Goal: Task Accomplishment & Management: Use online tool/utility

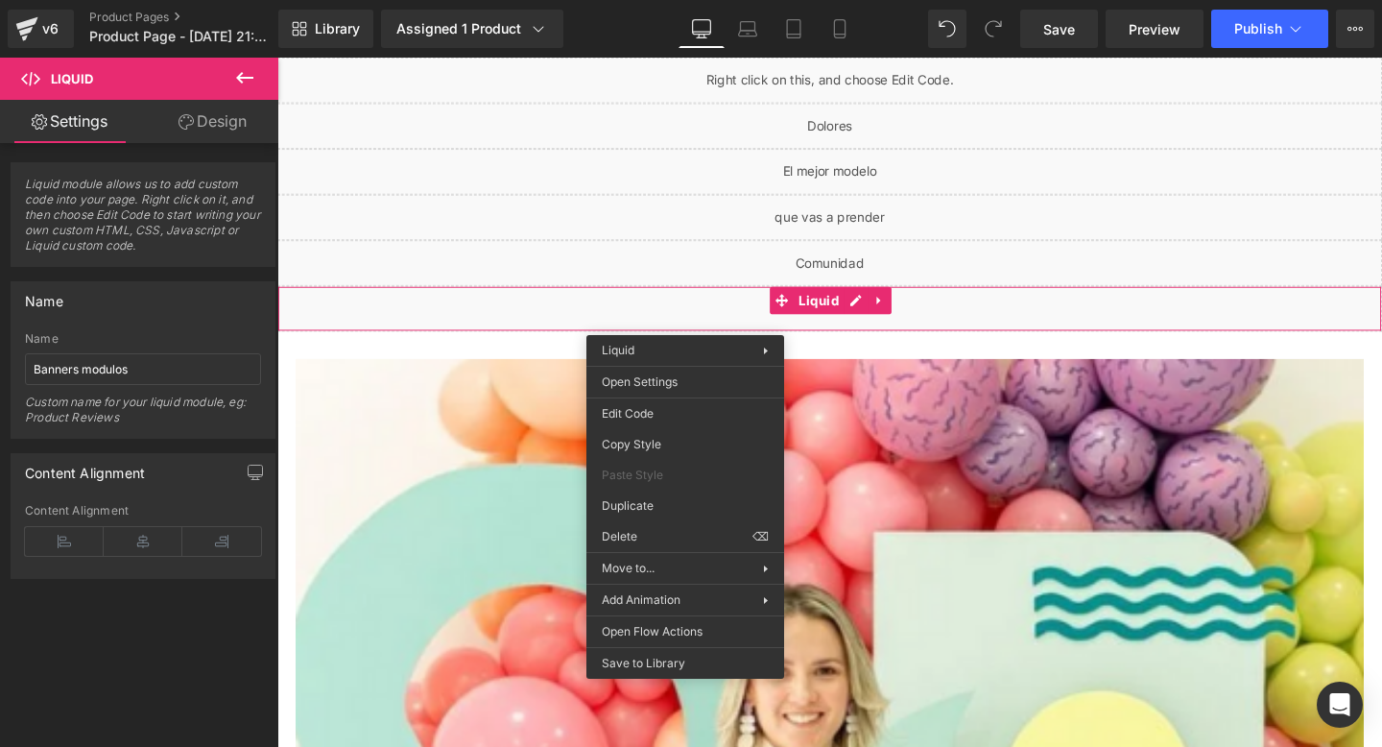
scroll to position [3695, 0]
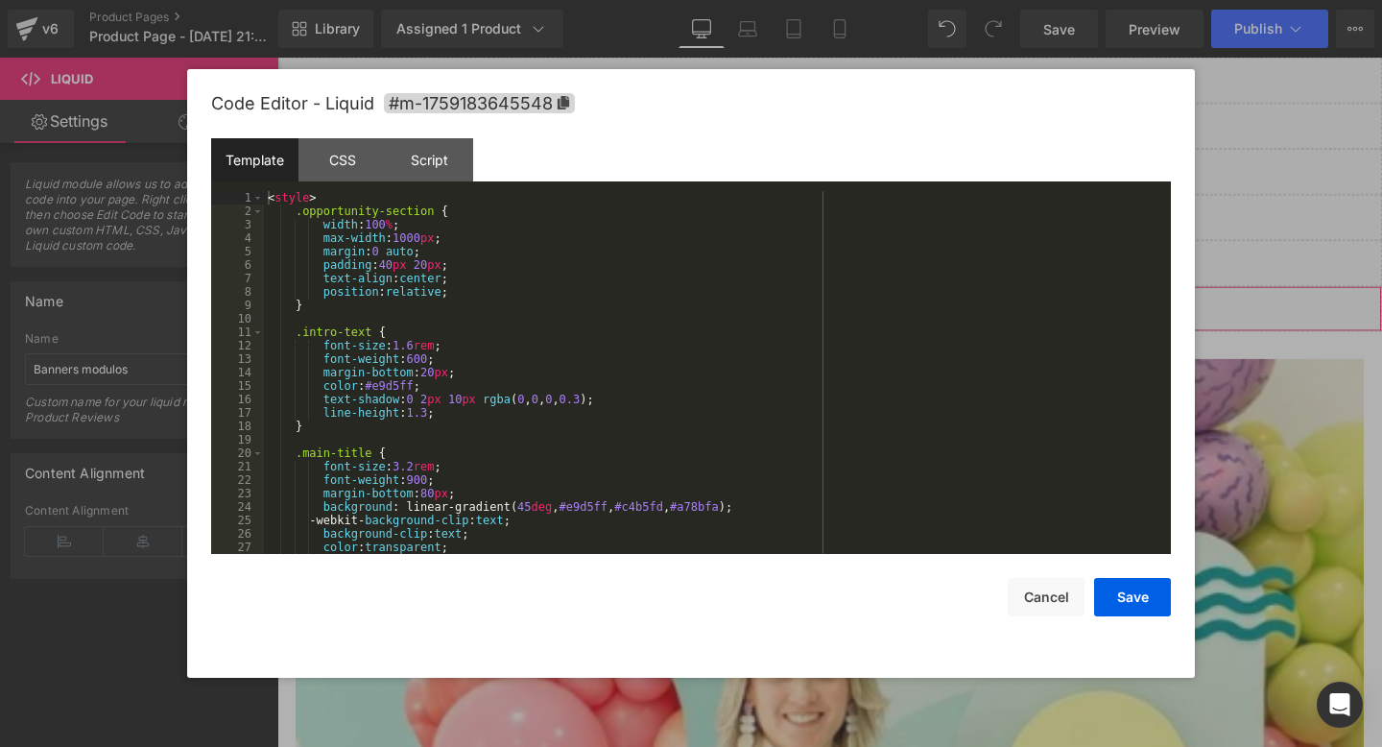
click at [636, 0] on div "You are previewing how the will restyle your page. You can not edit Elements in…" at bounding box center [691, 0] width 1382 height 0
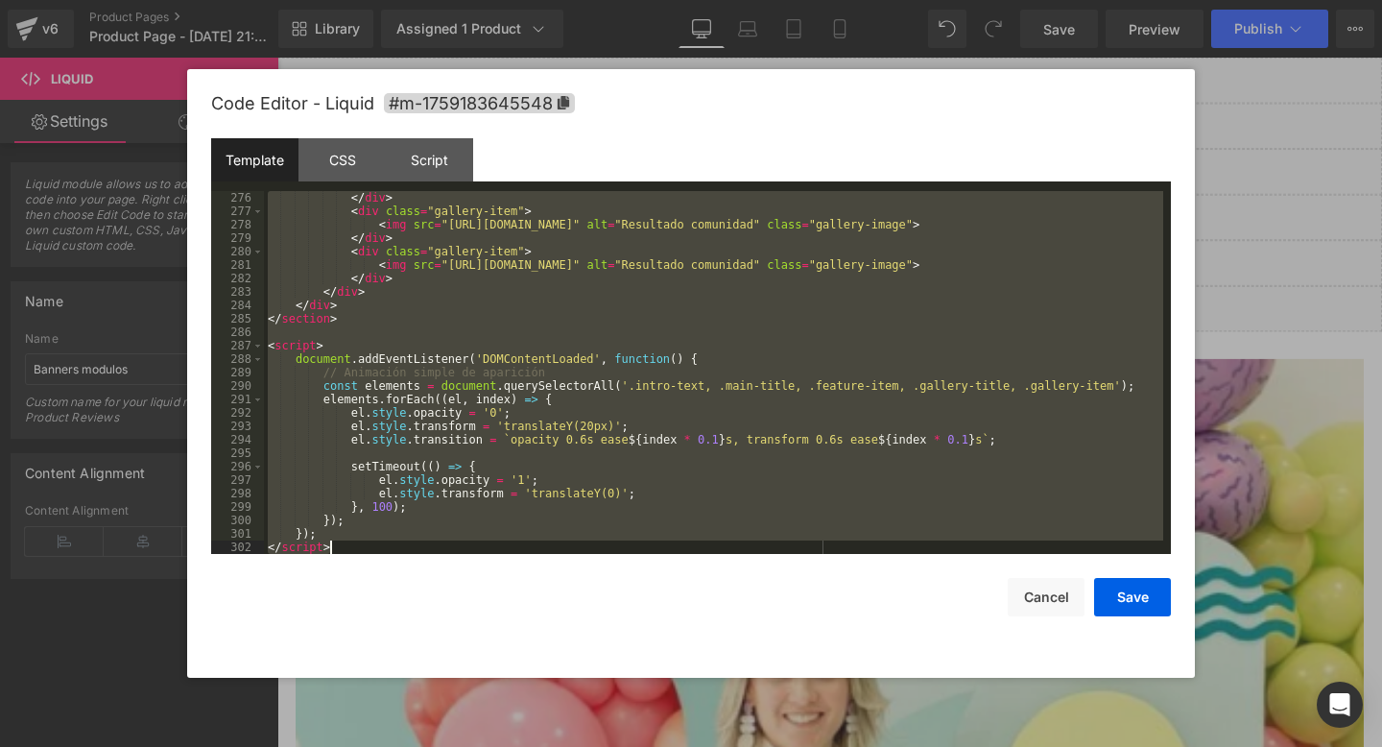
drag, startPoint x: 270, startPoint y: 197, endPoint x: 488, endPoint y: 654, distance: 506.1
click at [488, 654] on div "Code Editor - Liquid #m-1759183645548 Template CSS Script Data 276 277 278 279 …" at bounding box center [691, 373] width 960 height 608
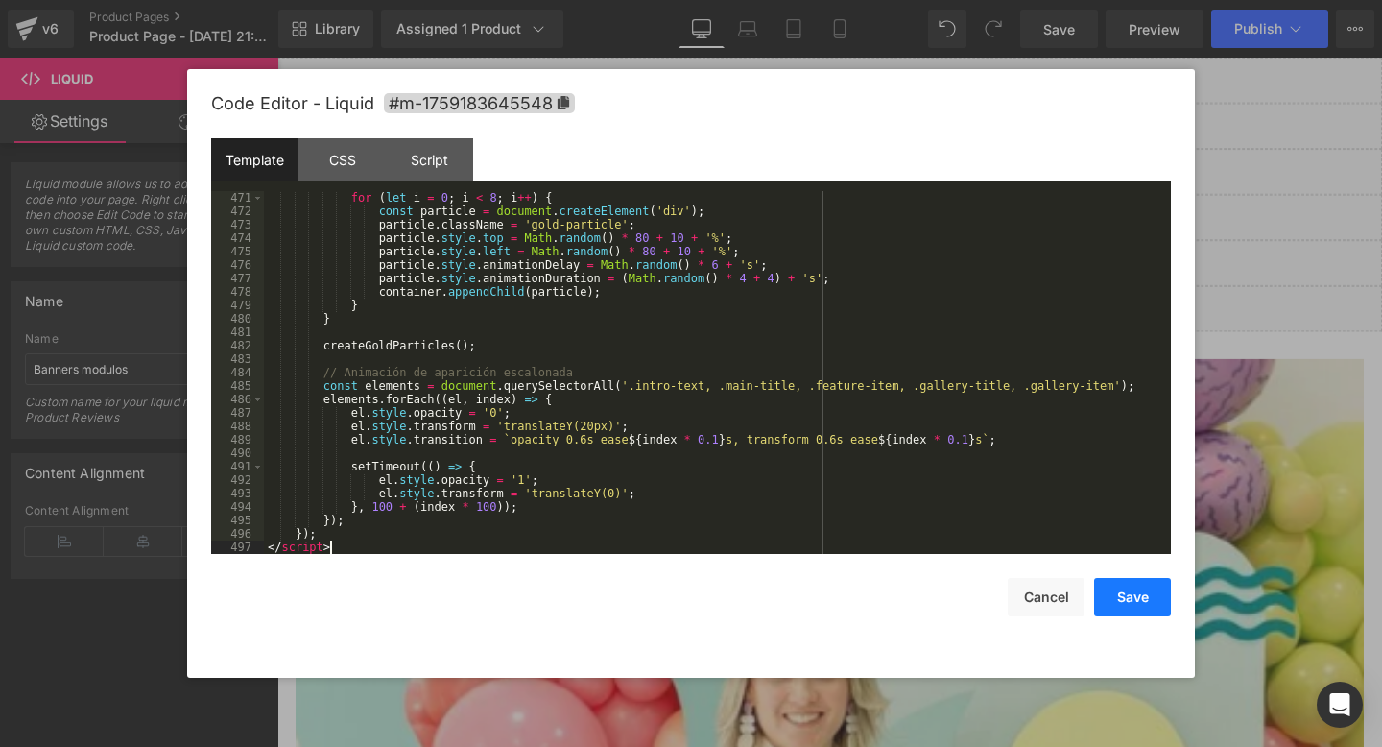
click at [1111, 586] on button "Save" at bounding box center [1132, 597] width 77 height 38
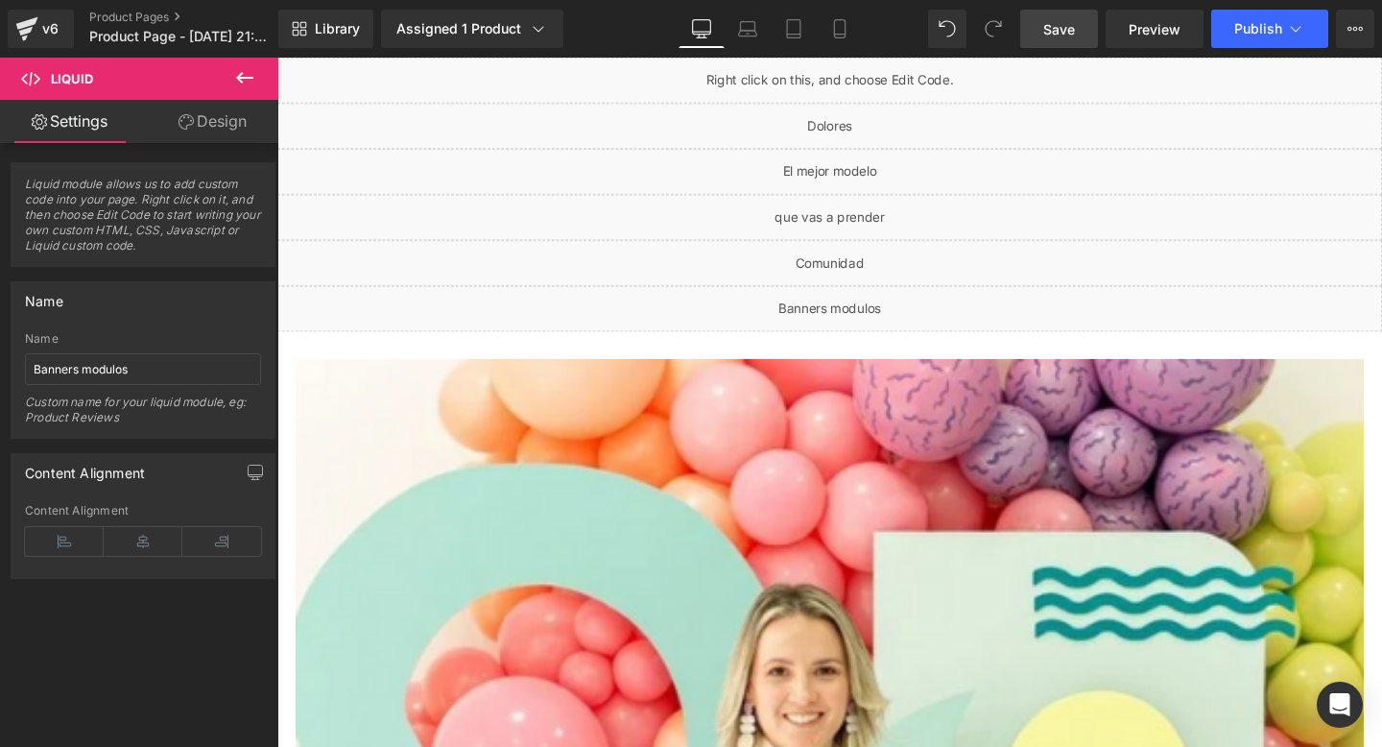
click at [1073, 30] on span "Save" at bounding box center [1059, 29] width 32 height 20
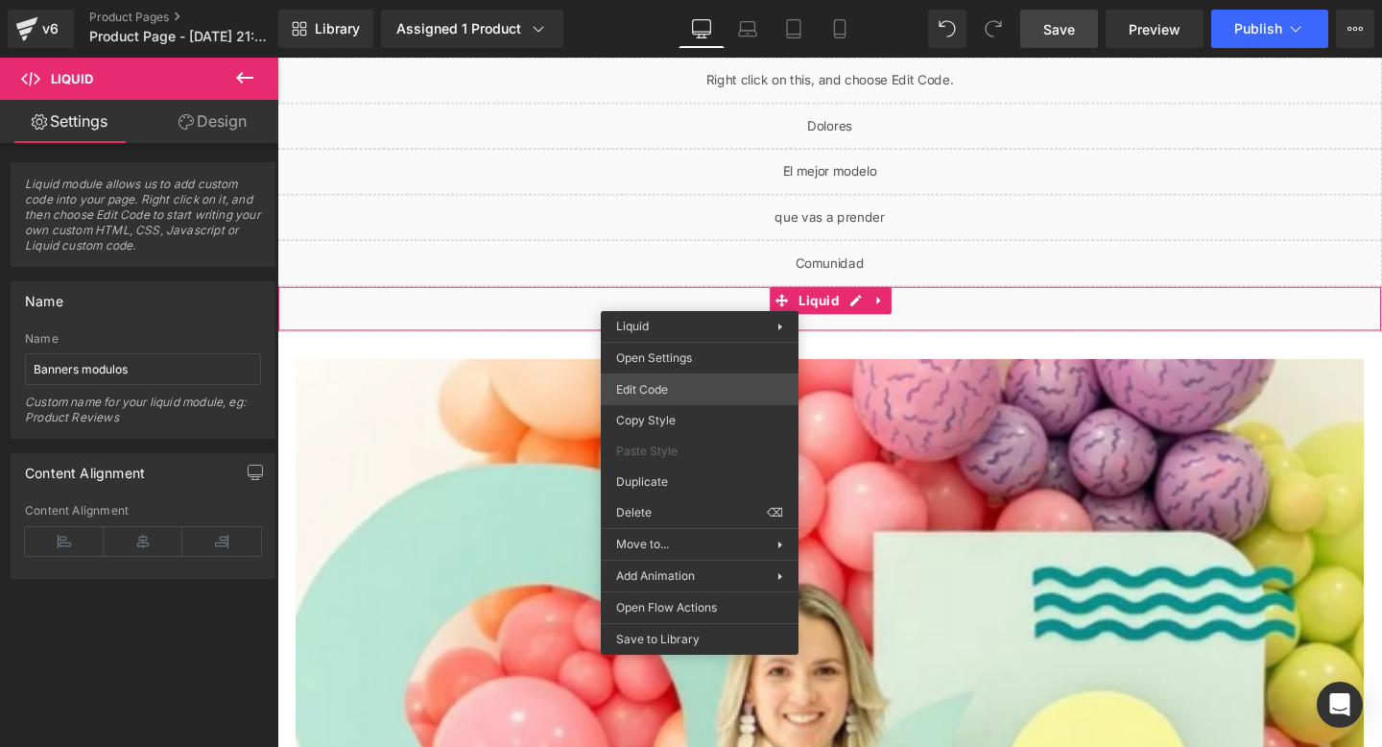
click at [658, 0] on div "You are previewing how the will restyle your page. You can not edit Elements in…" at bounding box center [691, 0] width 1382 height 0
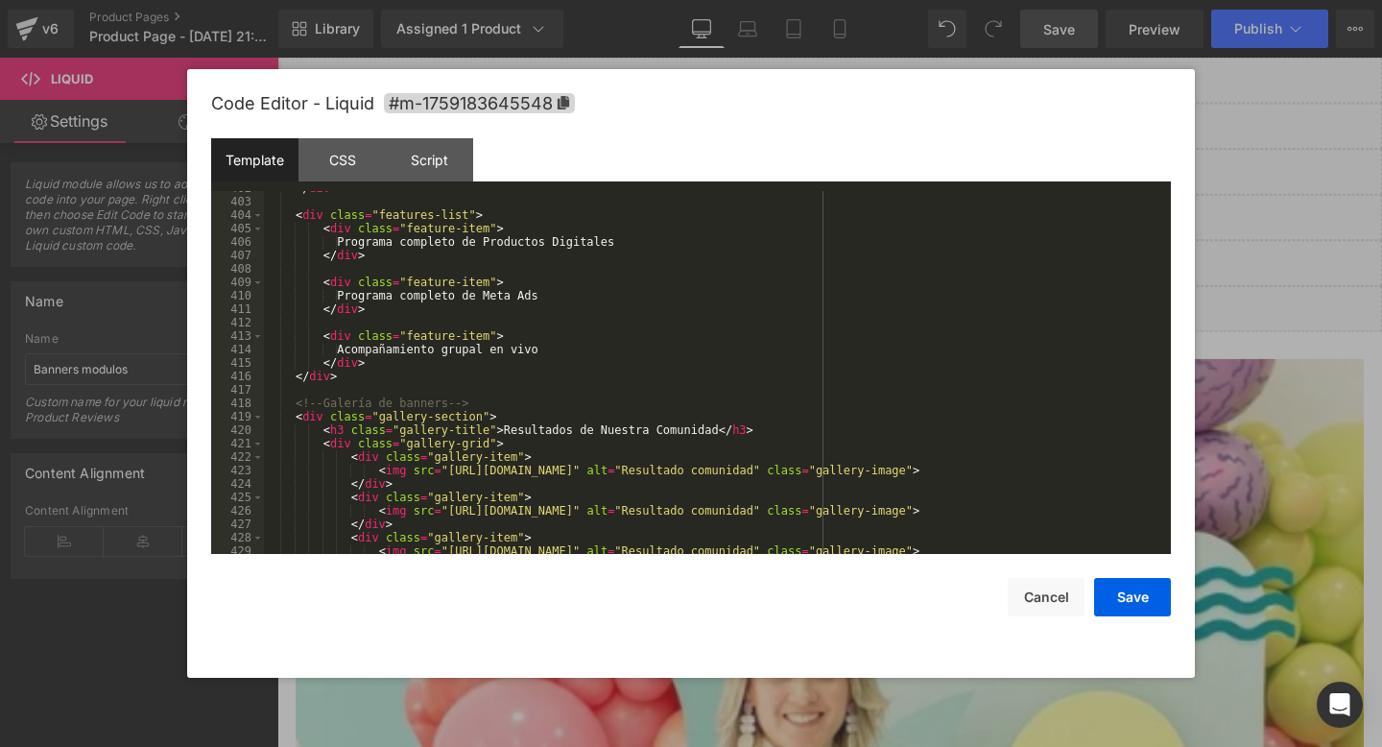
scroll to position [5395, 0]
drag, startPoint x: 721, startPoint y: 435, endPoint x: 506, endPoint y: 437, distance: 215.0
click at [506, 437] on div "</ div > < div class = "features-list" > < div class = "feature-item" > Program…" at bounding box center [713, 378] width 899 height 390
click at [670, 434] on div "</ div > < div class = "features-list" > < div class = "feature-item" > Program…" at bounding box center [713, 378] width 899 height 390
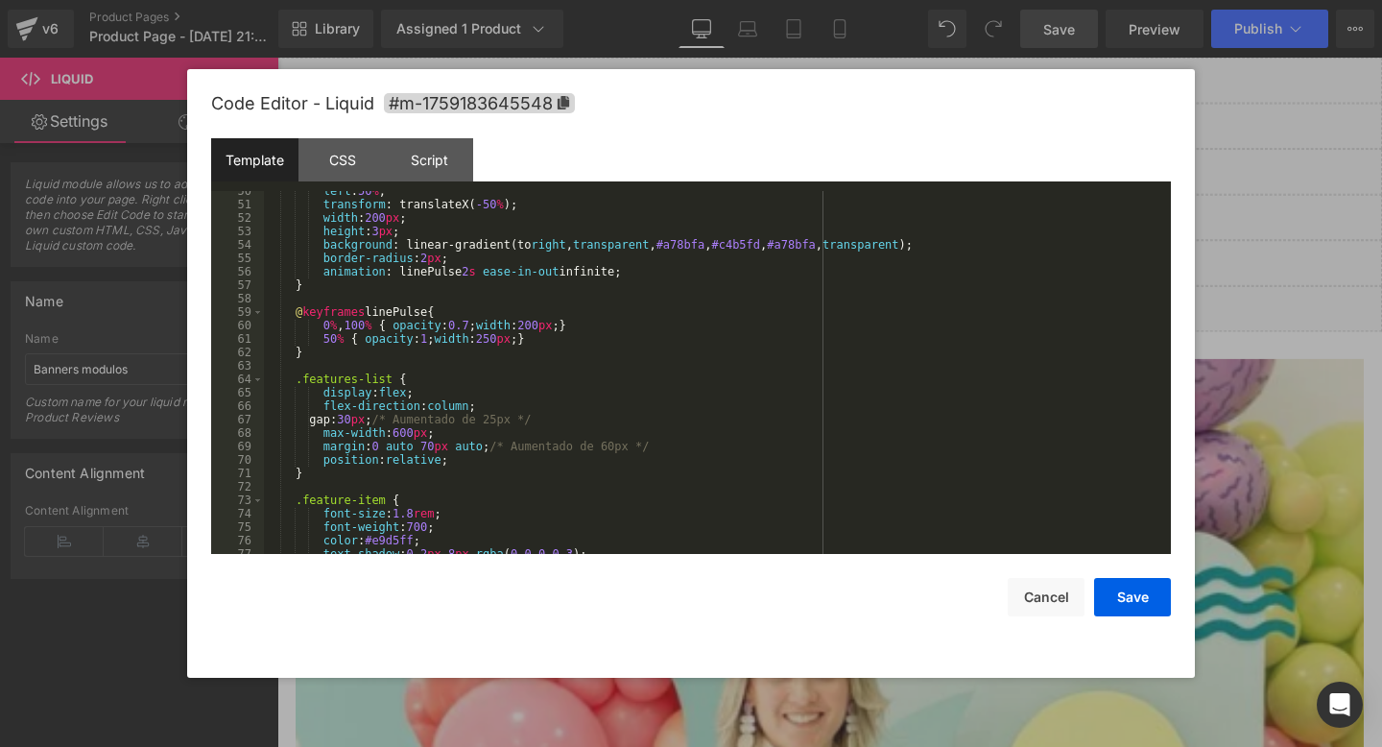
scroll to position [665, 0]
click at [679, 448] on div "left : 50 % ; transform : translateX( -50 % ); width : 200 px ; height : 3 px ;…" at bounding box center [713, 379] width 899 height 390
click at [1134, 598] on button "Save" at bounding box center [1132, 597] width 77 height 38
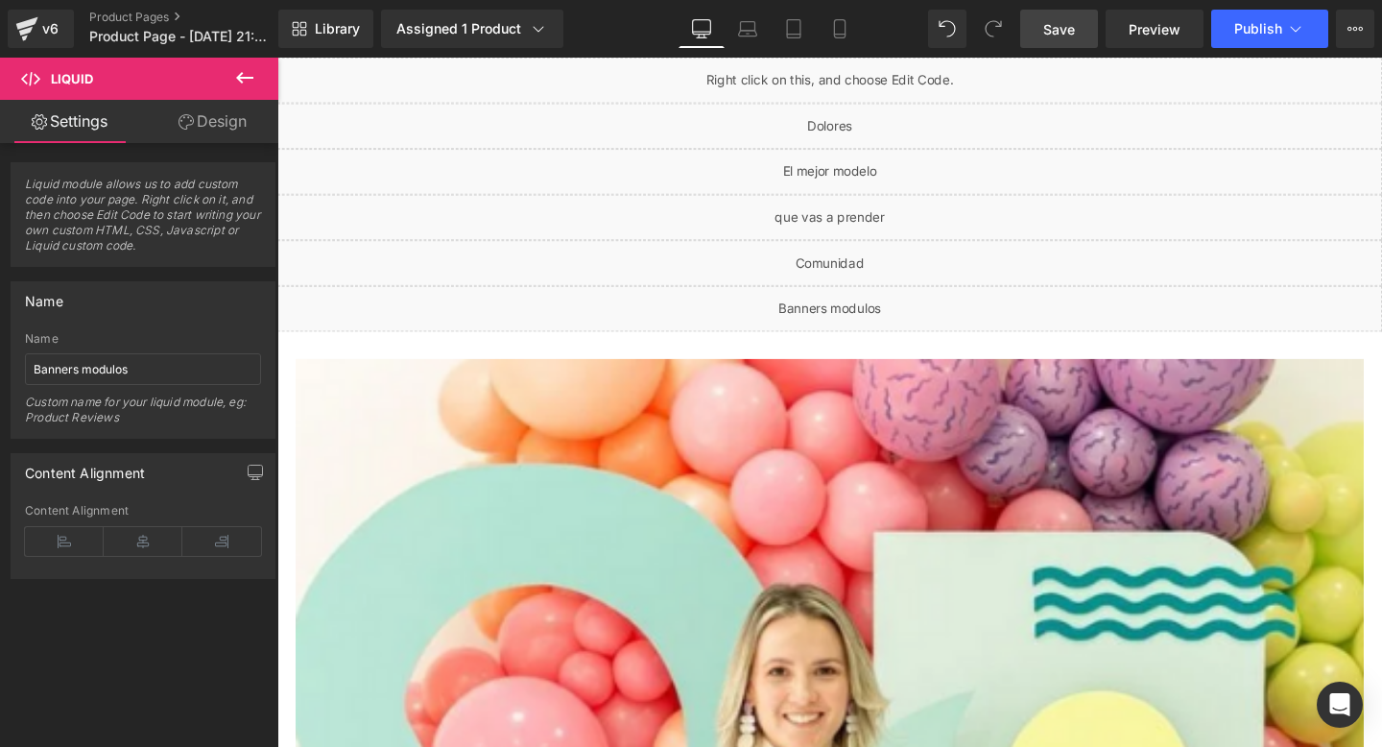
click at [1054, 36] on span "Save" at bounding box center [1059, 29] width 32 height 20
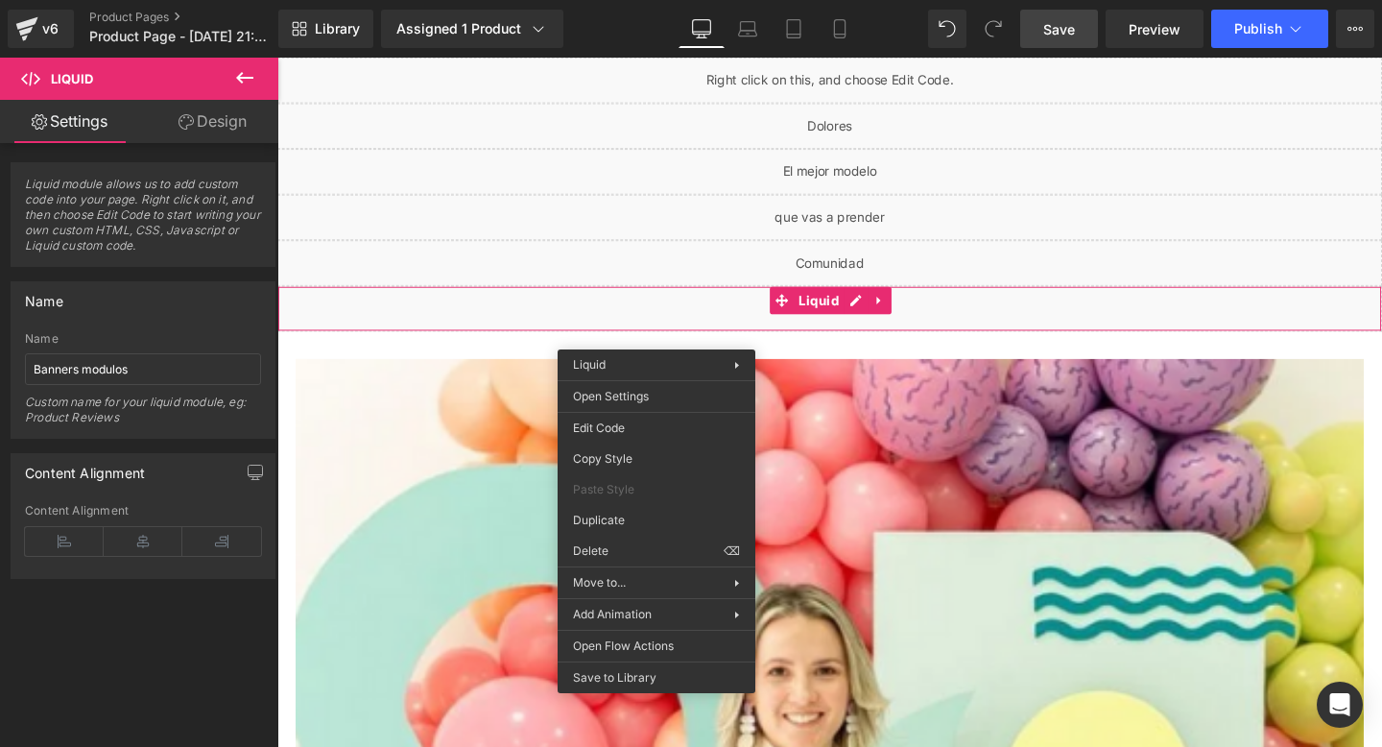
click at [1055, 27] on span "Save" at bounding box center [1059, 29] width 32 height 20
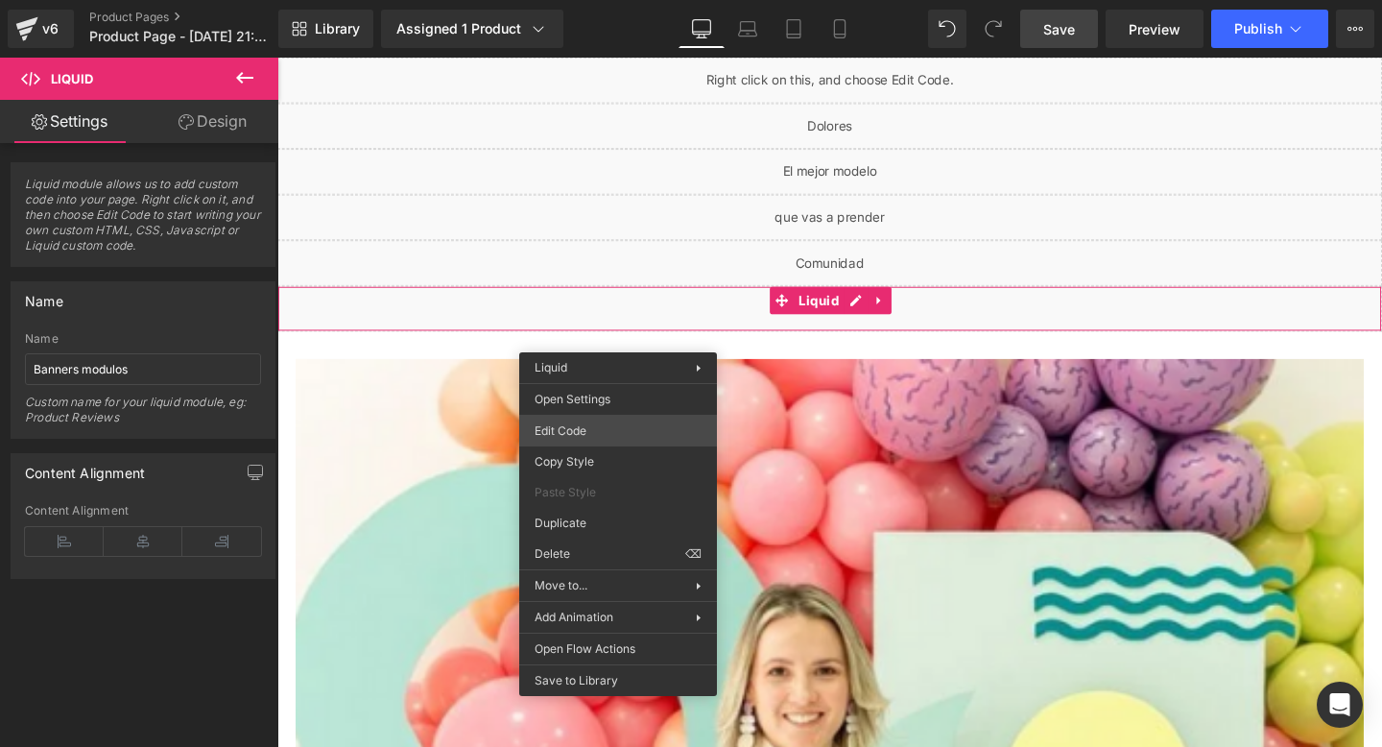
click at [582, 0] on div "You are previewing how the will restyle your page. You can not edit Elements in…" at bounding box center [691, 0] width 1382 height 0
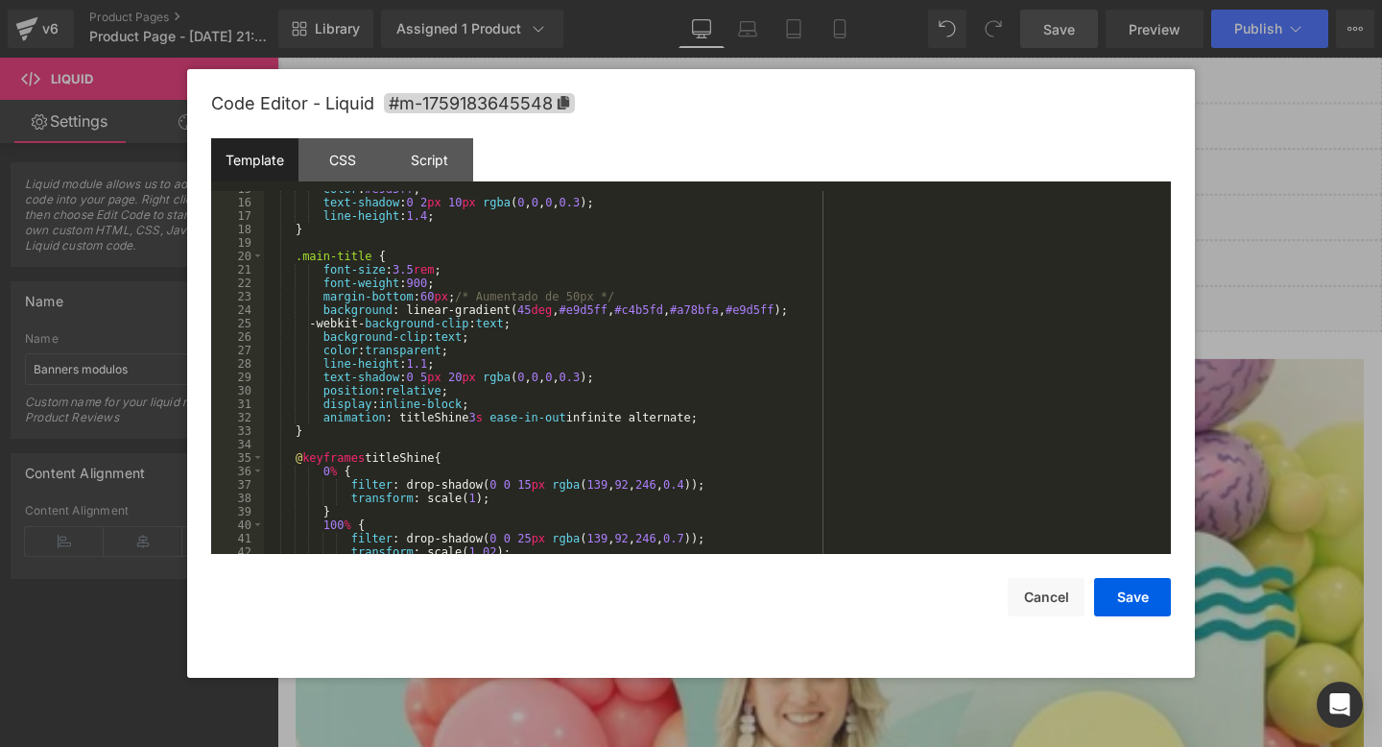
scroll to position [196, 0]
click at [435, 297] on div "color : #e9d5ff ; text-shadow : 0 2 px 10 px rgba ( 0 , 0 , 0 , 0.3 ); line-hei…" at bounding box center [713, 378] width 899 height 390
click at [420, 368] on div "color : #e9d5ff ; text-shadow : 0 2 px 10 px rgba ( 0 , 0 , 0 , 0.3 ); line-hei…" at bounding box center [713, 378] width 899 height 390
click at [1133, 604] on button "Save" at bounding box center [1132, 597] width 77 height 38
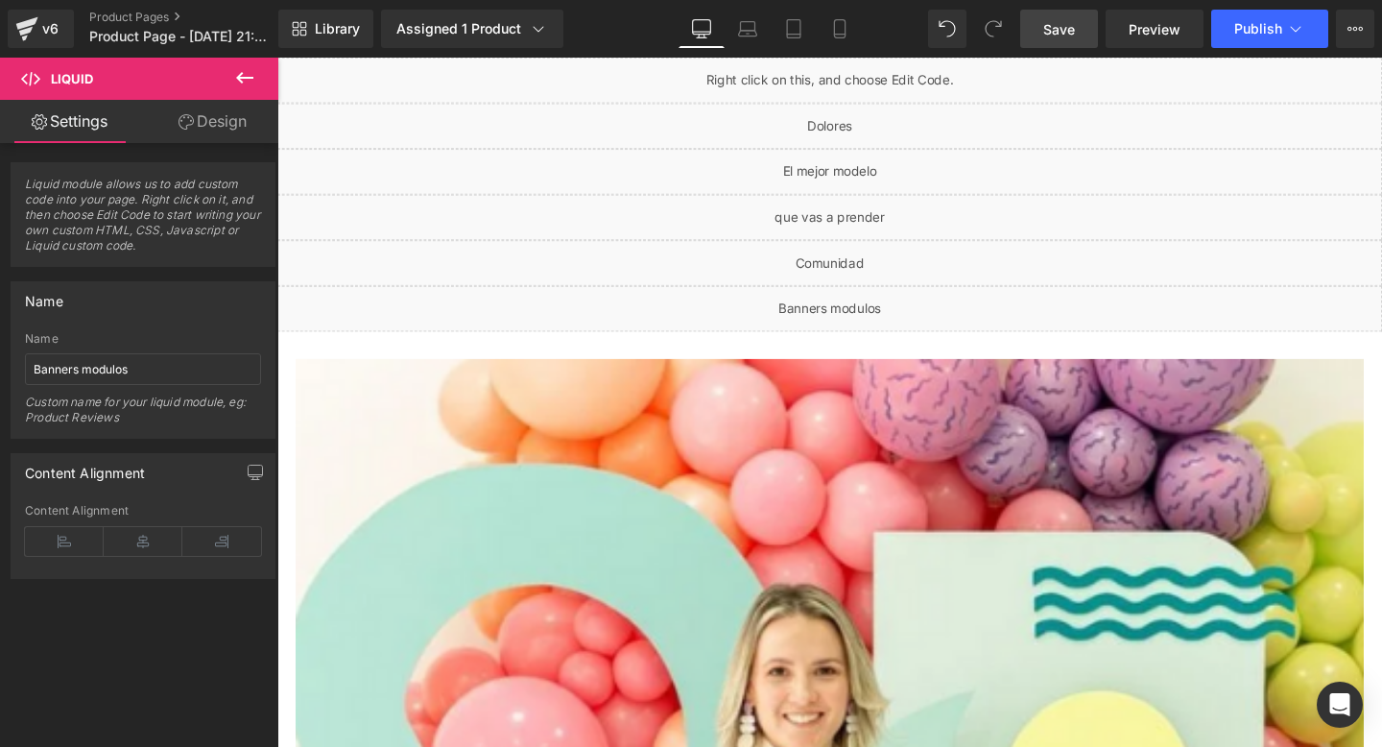
click at [1059, 31] on span "Save" at bounding box center [1059, 29] width 32 height 20
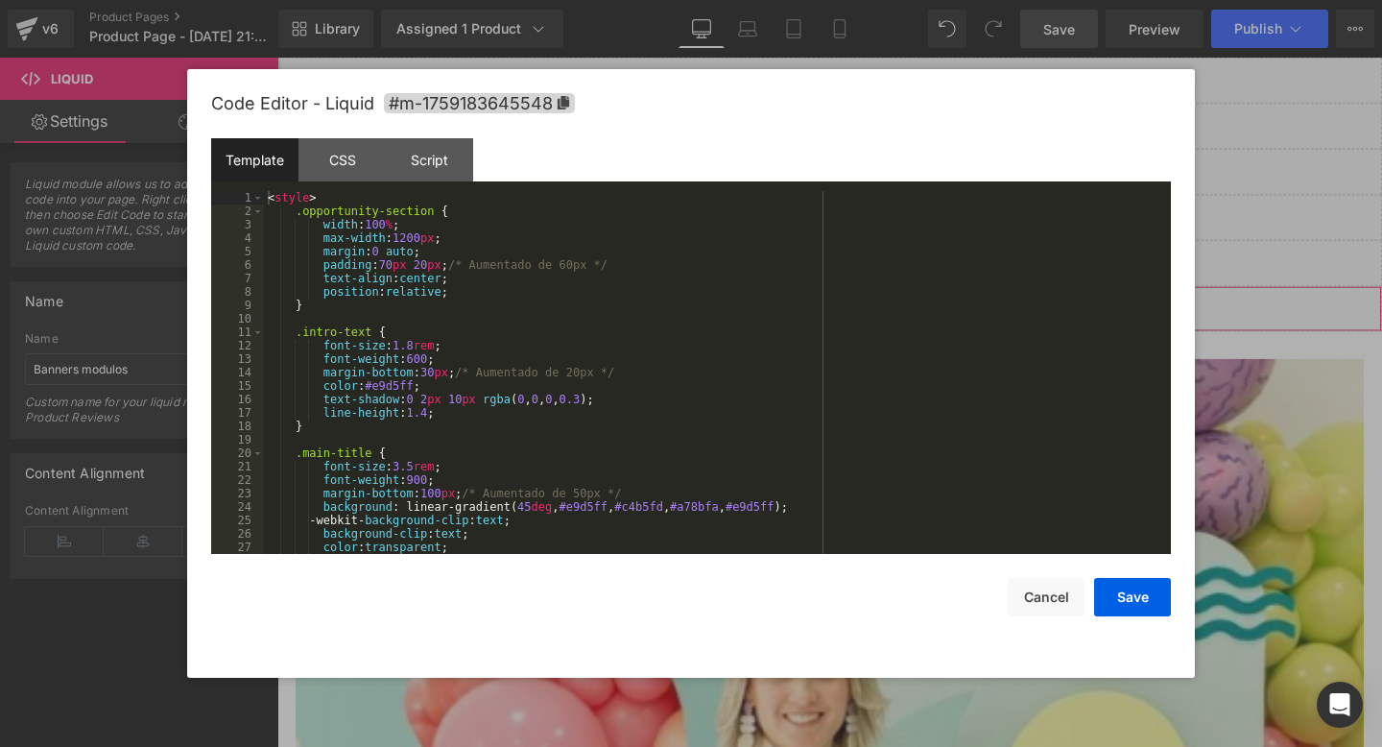
click at [605, 0] on div "You are previewing how the will restyle your page. You can not edit Elements in…" at bounding box center [691, 0] width 1382 height 0
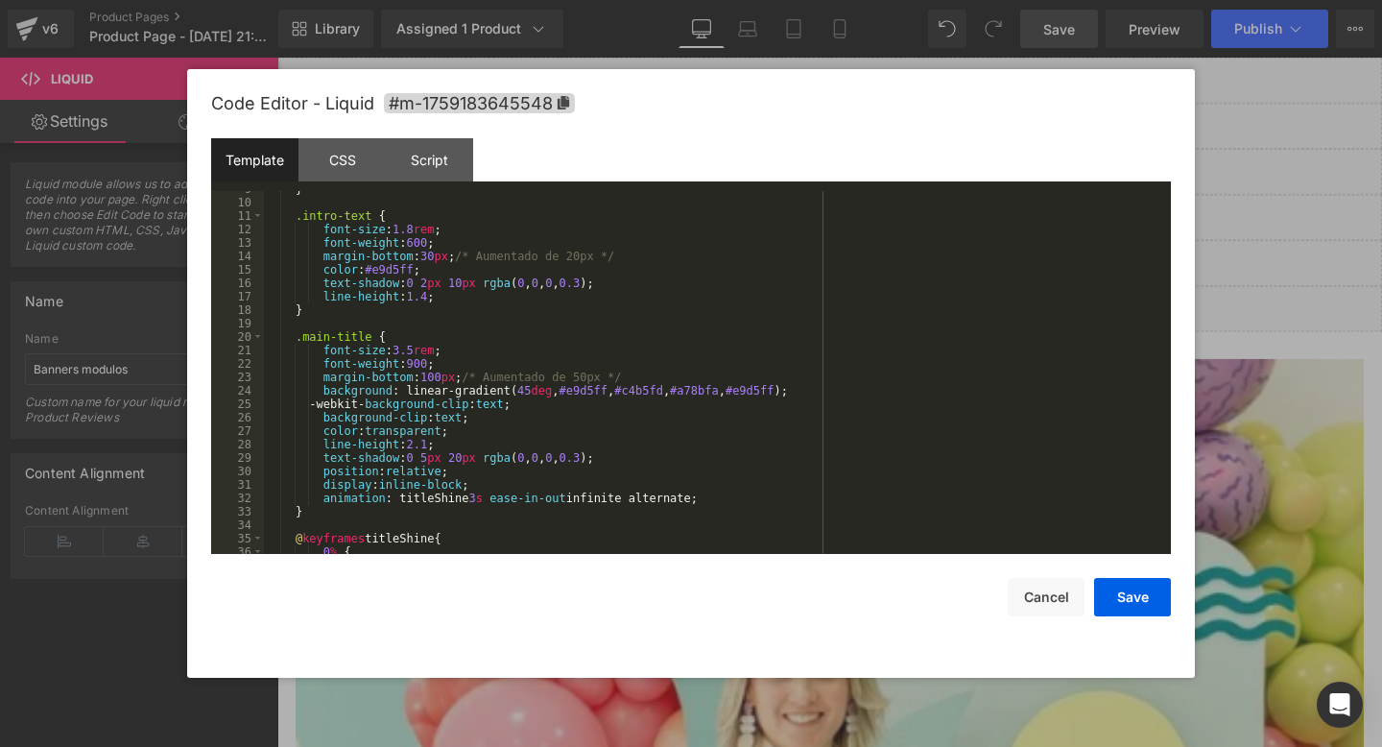
scroll to position [116, 0]
click at [416, 443] on div "} .intro-text { font-size : 1.8 rem ; font-weight : 600 ; margin-bottom : 30 px…" at bounding box center [713, 377] width 899 height 390
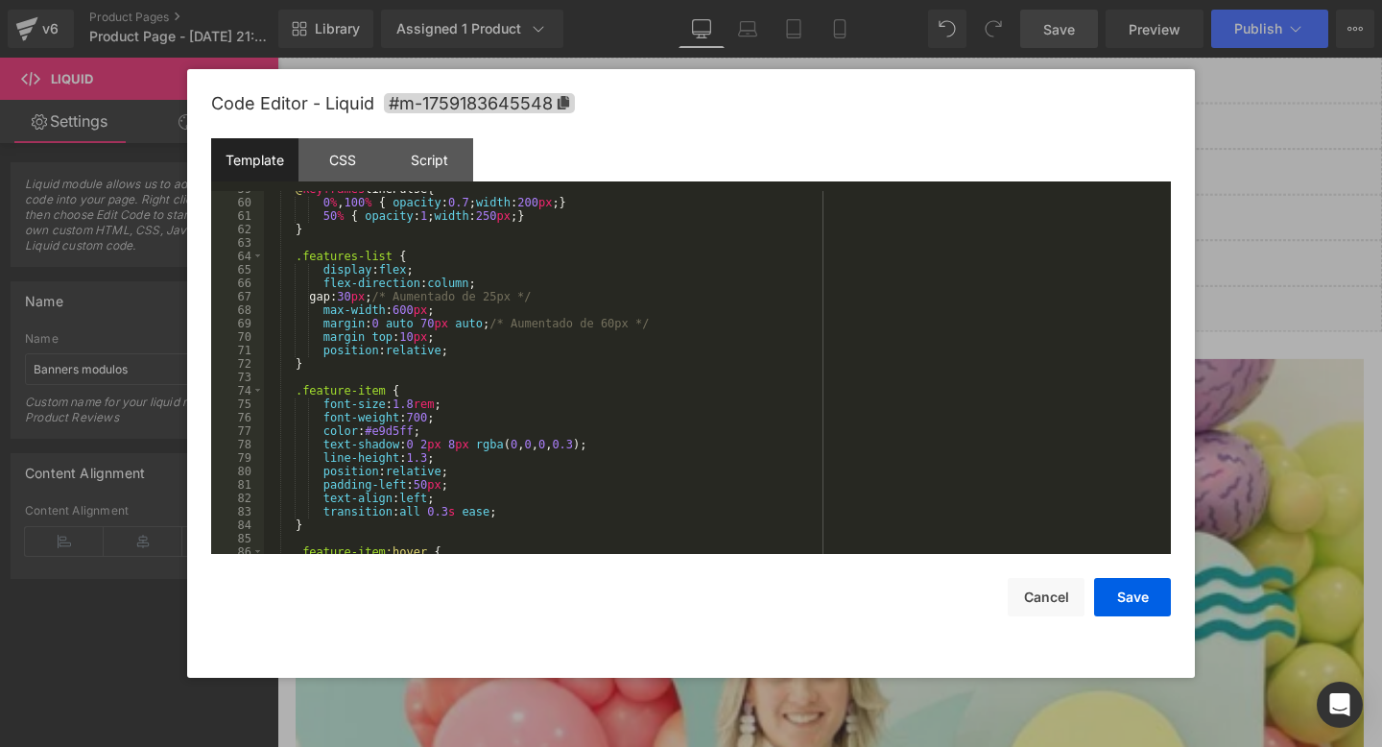
scroll to position [788, 0]
click at [434, 326] on div "@ keyframes linePulse { 0 % , 100 % { opacity : 0.7 ; width : 200 px ; } 50 % {…" at bounding box center [713, 377] width 899 height 390
click at [405, 313] on div "@ keyframes linePulse { 0 % , 100 % { opacity : 0.7 ; width : 200 px ; } 50 % {…" at bounding box center [713, 377] width 899 height 390
click at [366, 295] on div "@ keyframes linePulse { 0 % , 100 % { opacity : 0.7 ; width : 200 px ; } 50 % {…" at bounding box center [713, 377] width 899 height 390
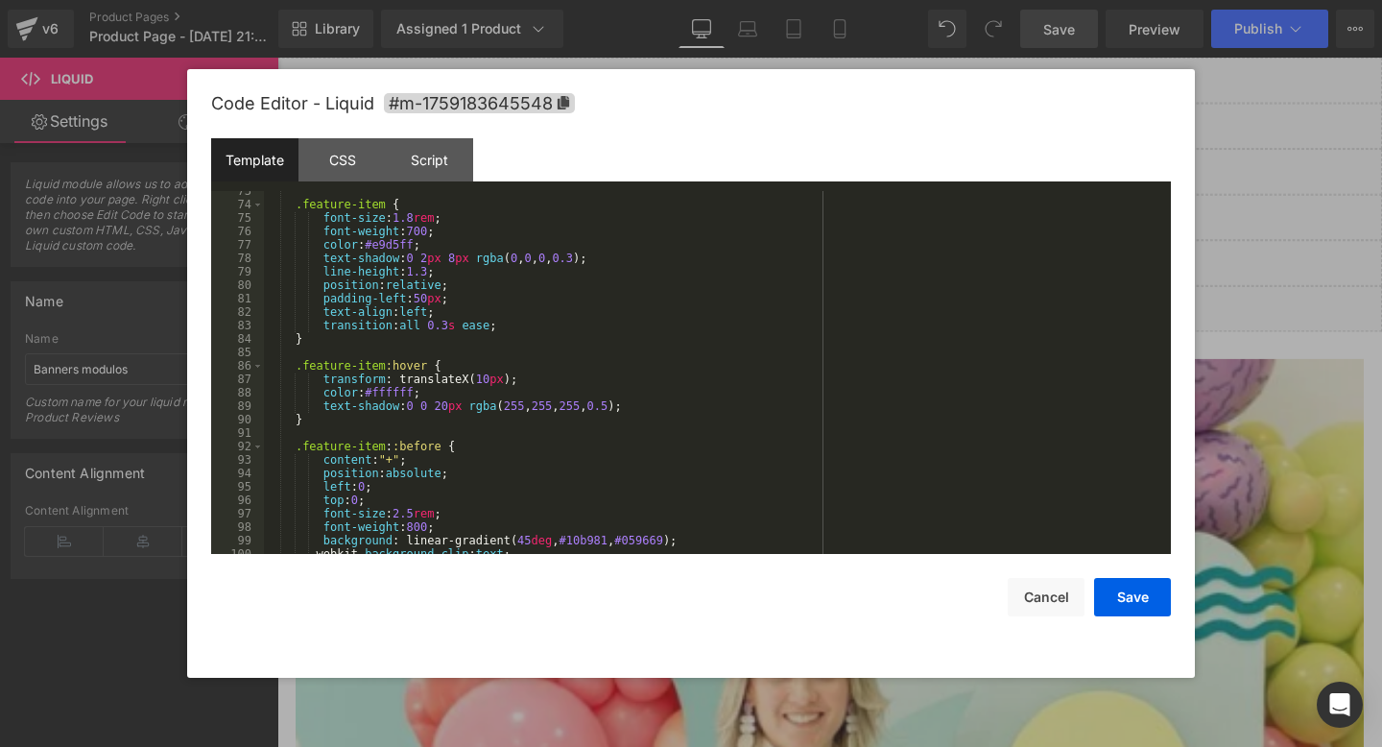
scroll to position [974, 0]
click at [1143, 595] on button "Save" at bounding box center [1132, 597] width 77 height 38
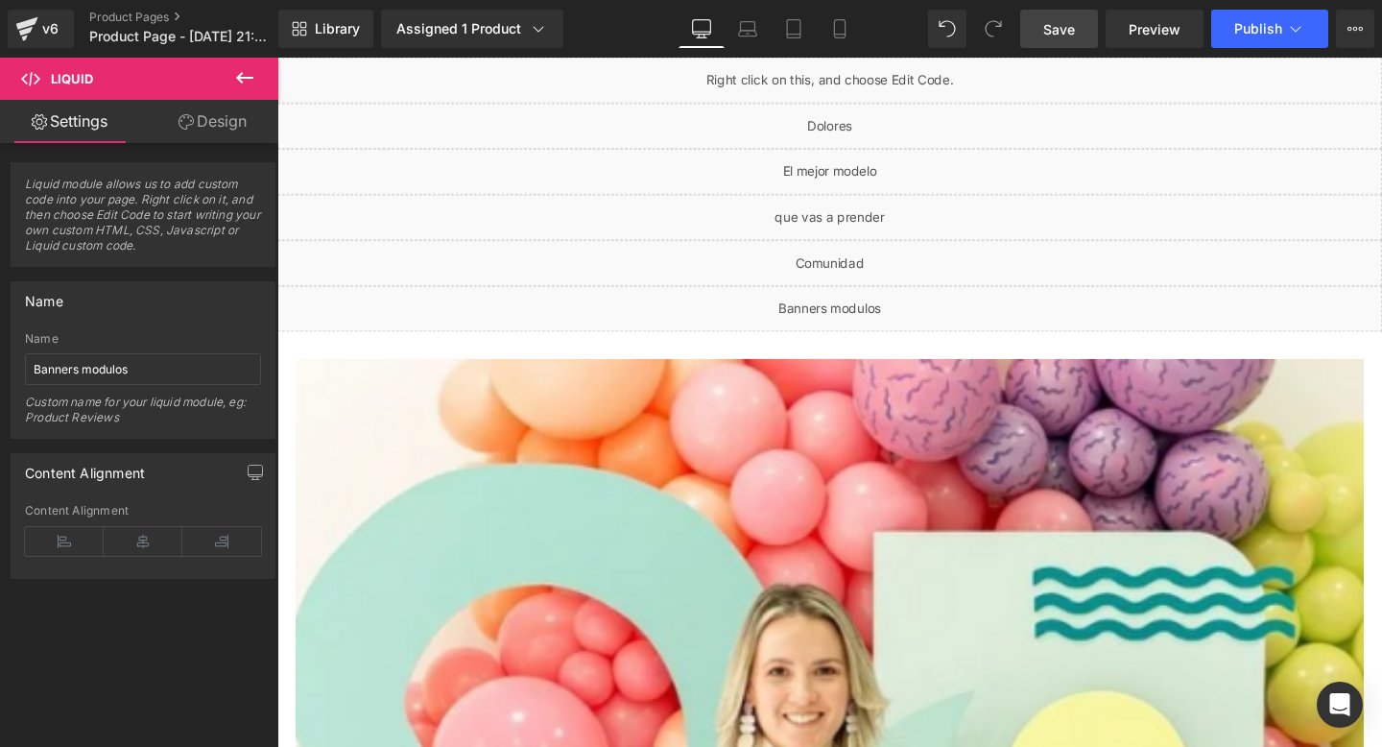
click at [1075, 30] on span "Save" at bounding box center [1059, 29] width 32 height 20
